Goal: Task Accomplishment & Management: Manage account settings

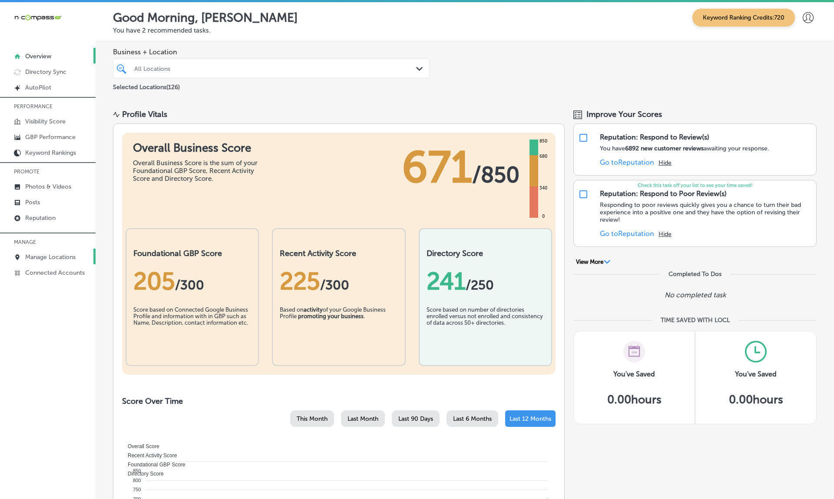
click at [50, 261] on p "Manage Locations" at bounding box center [50, 256] width 50 height 7
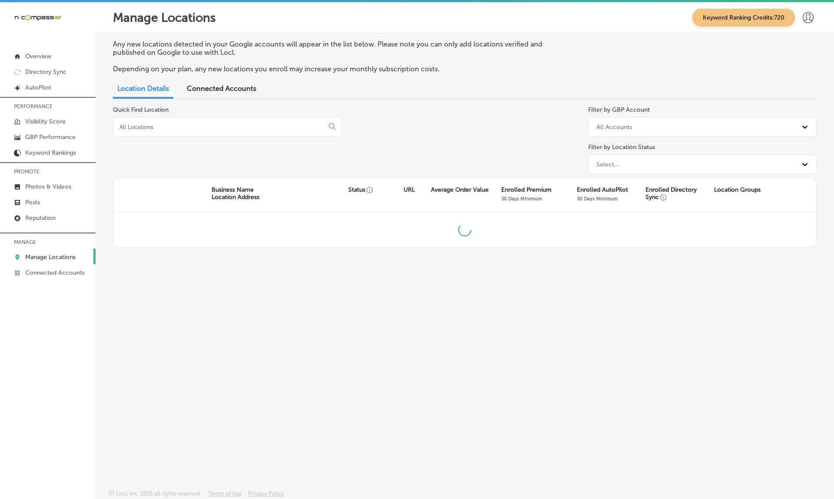
click at [178, 128] on div at bounding box center [227, 127] width 229 height 20
click at [159, 123] on input at bounding box center [220, 127] width 203 height 8
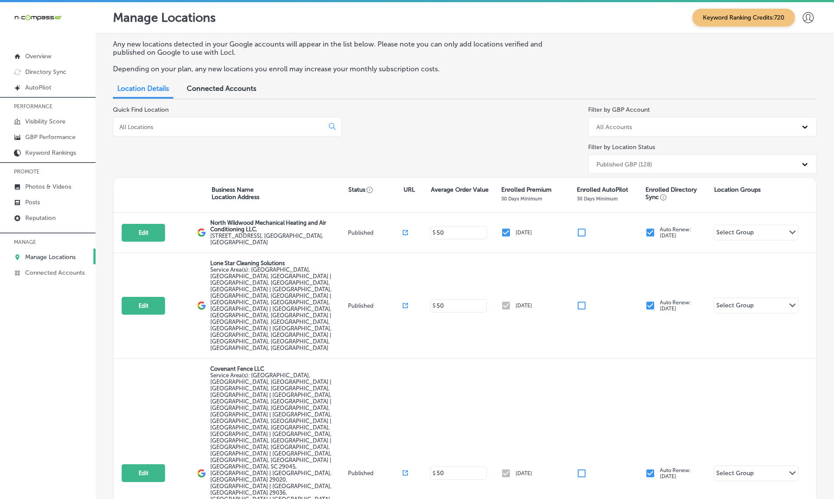
paste input "[PERSON_NAME] BBQ"
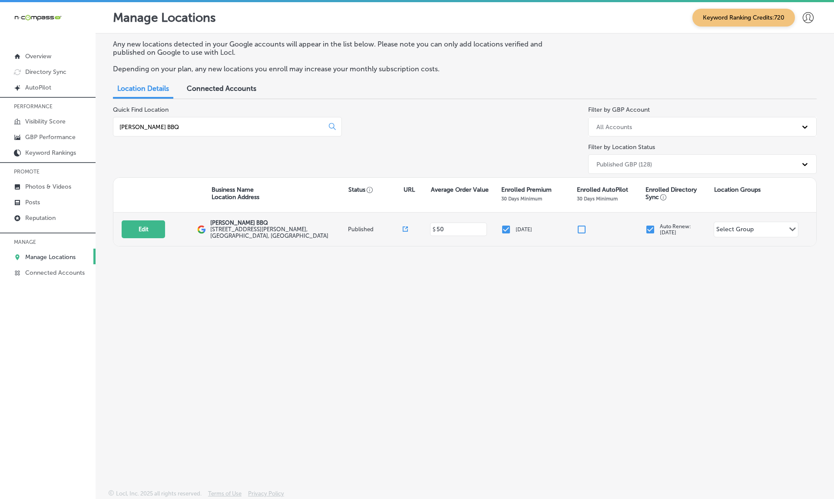
type input "[PERSON_NAME] BBQ"
click at [404, 226] on icon at bounding box center [405, 228] width 5 height 5
click at [148, 225] on button "Edit" at bounding box center [143, 229] width 43 height 18
select select "US"
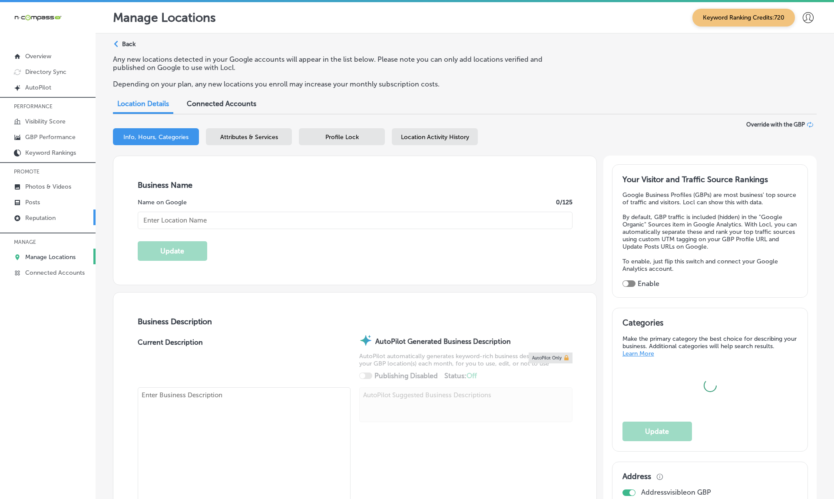
type input "[PERSON_NAME] BBQ"
type textarea "With years of expertise and an unwavering commitment to excellence, [PERSON_NAM…"
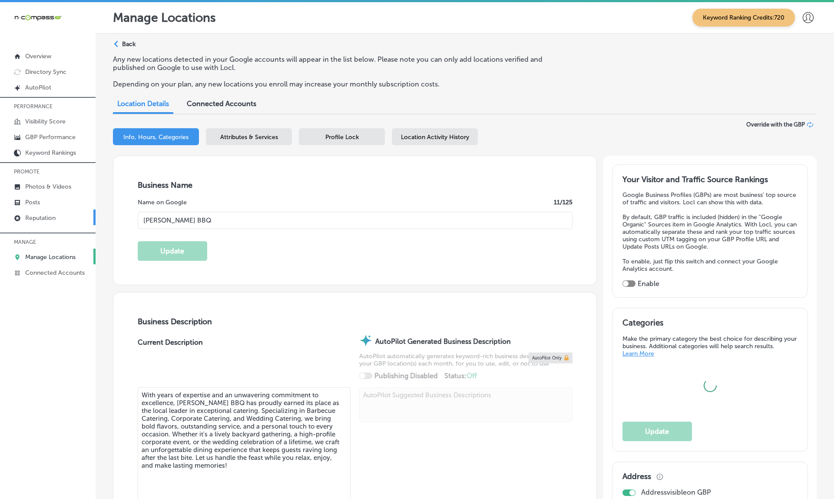
type input "[STREET_ADDRESS][PERSON_NAME]"
type input "[GEOGRAPHIC_DATA]"
type input "34233"
type input "US"
type input "[URL][DOMAIN_NAME]"
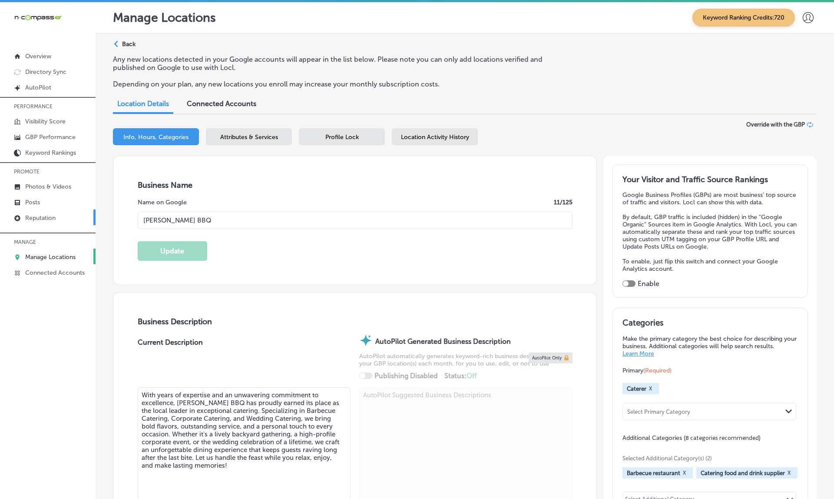
checkbox input "true"
type input "[PHONE_NUMBER]"
click at [48, 216] on p "Reputation" at bounding box center [40, 217] width 30 height 7
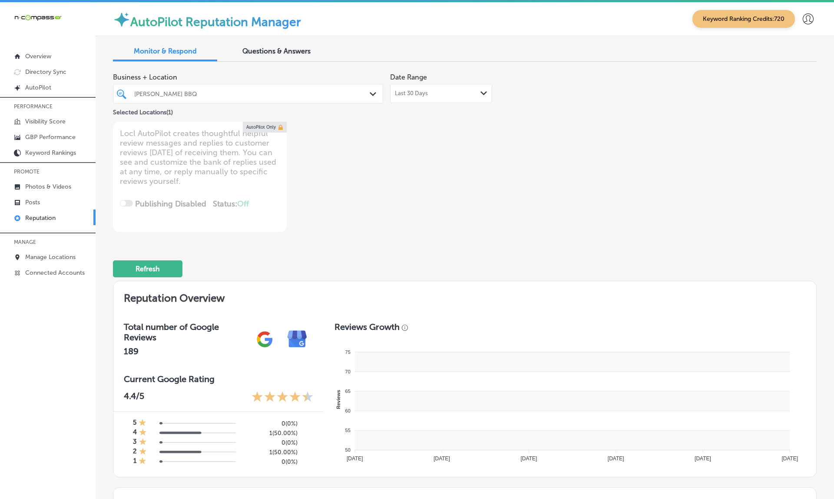
type textarea "x"
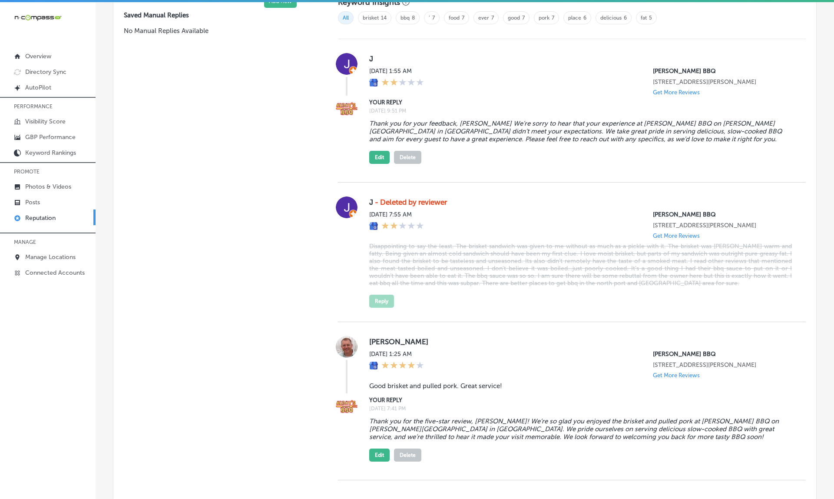
scroll to position [614, 0]
